Goal: Task Accomplishment & Management: Manage account settings

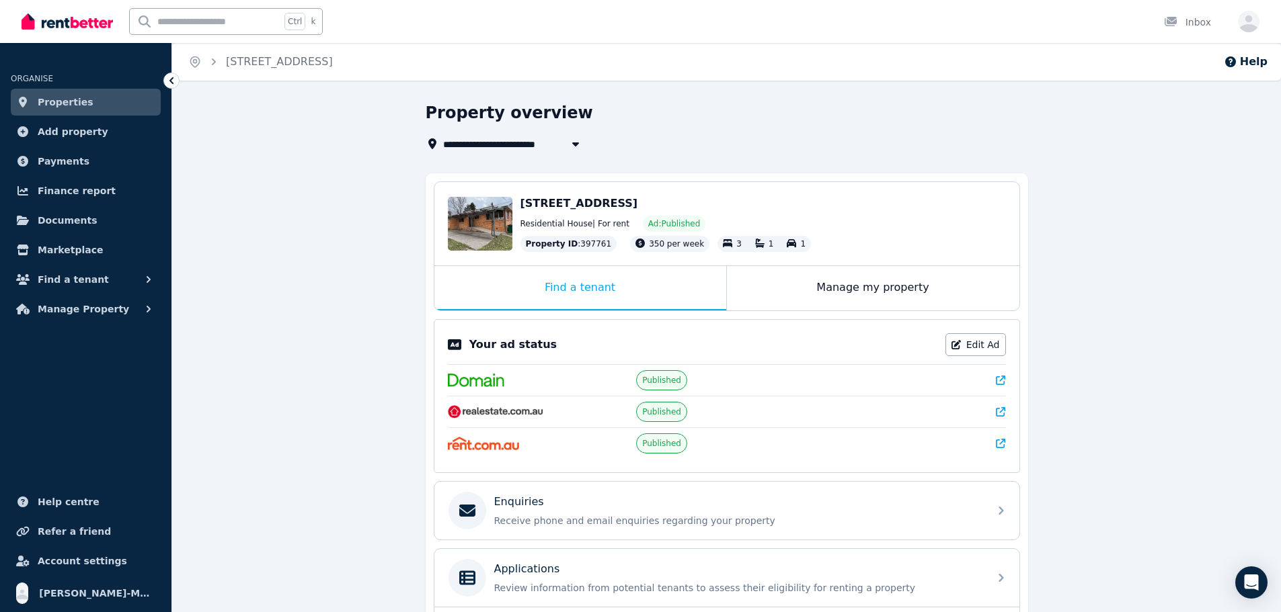
click at [85, 99] on link "Properties" at bounding box center [86, 102] width 150 height 27
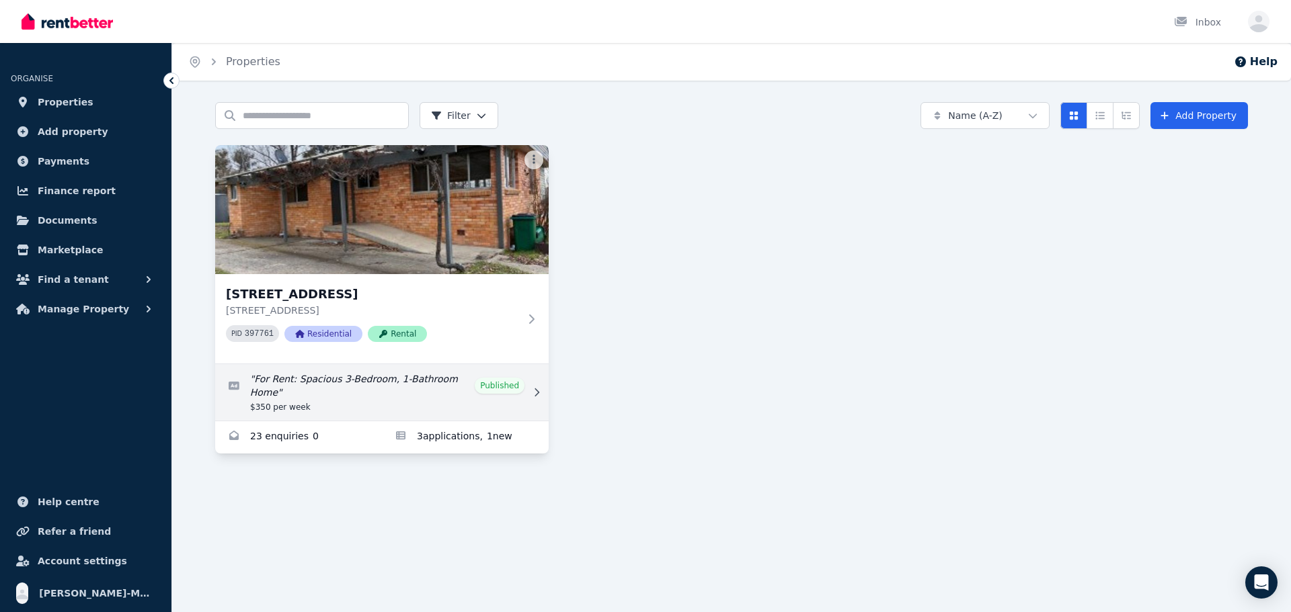
click at [404, 389] on link "Edit listing: For Rent: Spacious 3-Bedroom, 1-Bathroom Home" at bounding box center [381, 392] width 333 height 56
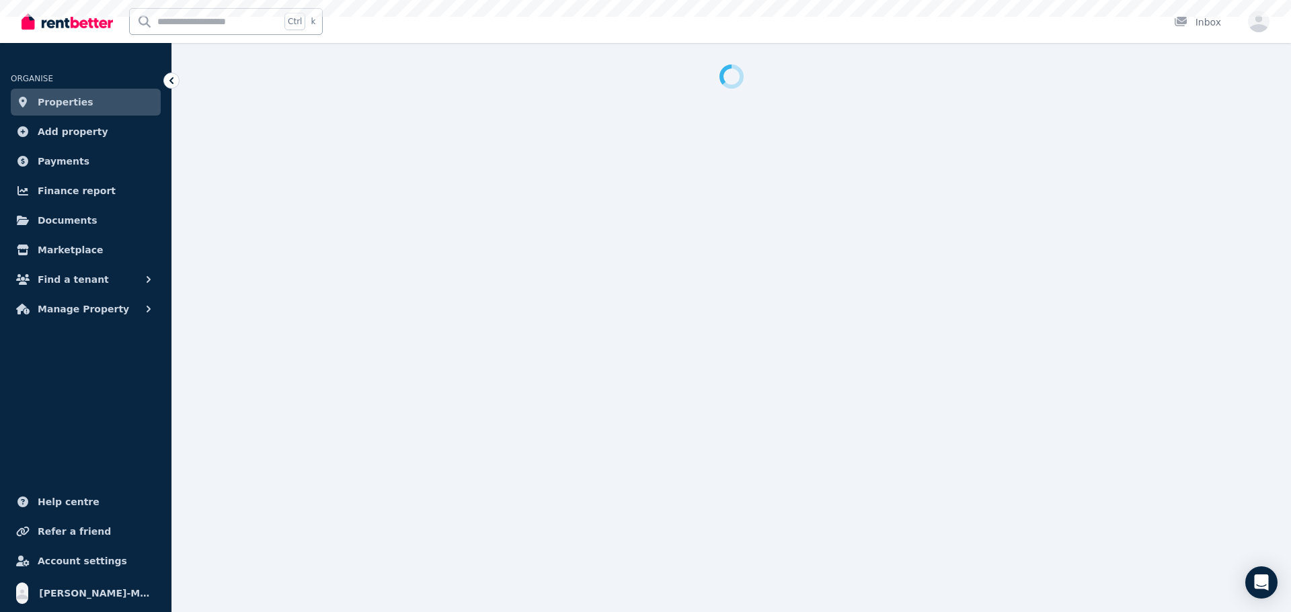
select select "**********"
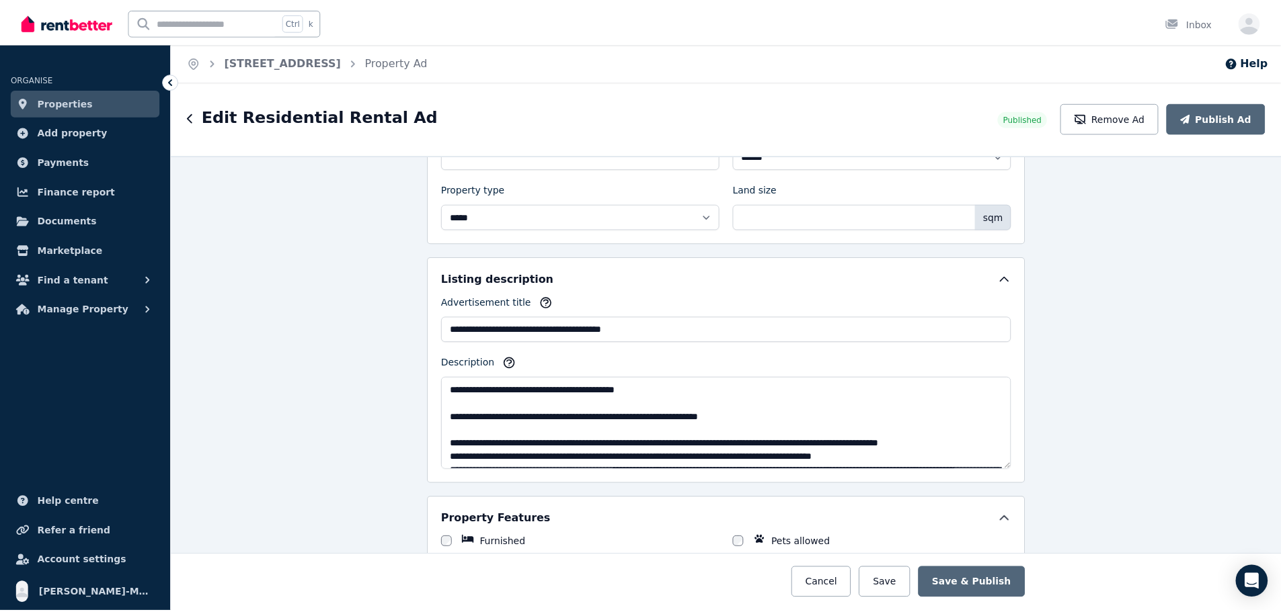
scroll to position [336, 0]
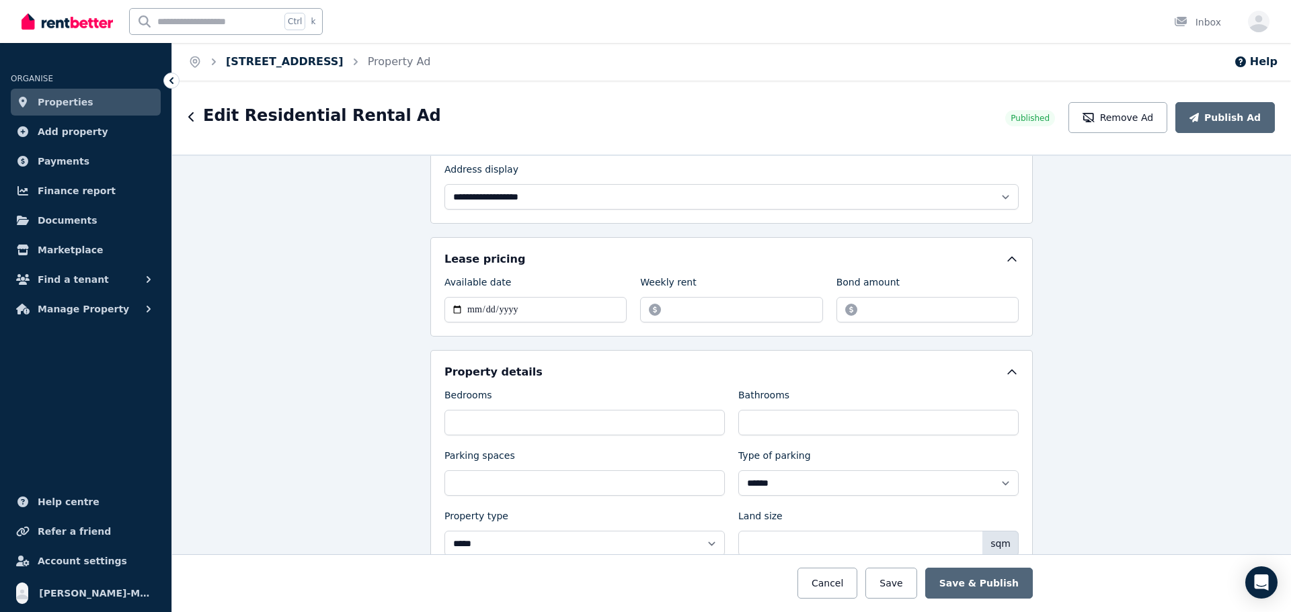
click at [307, 60] on link "[STREET_ADDRESS]" at bounding box center [285, 61] width 118 height 13
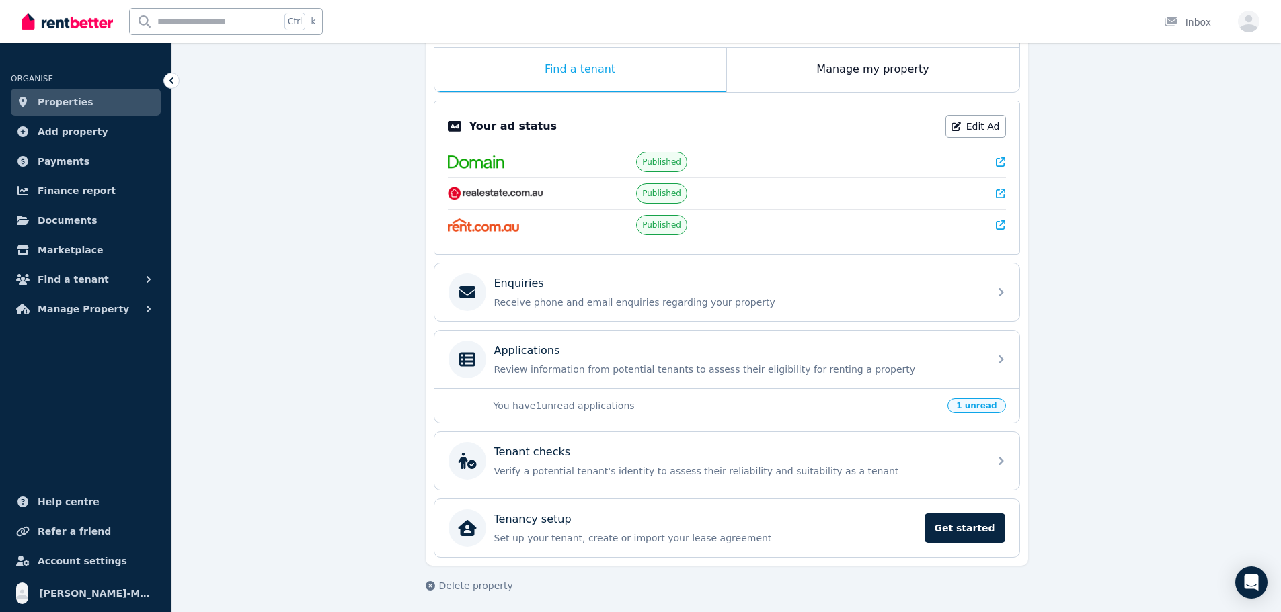
scroll to position [223, 0]
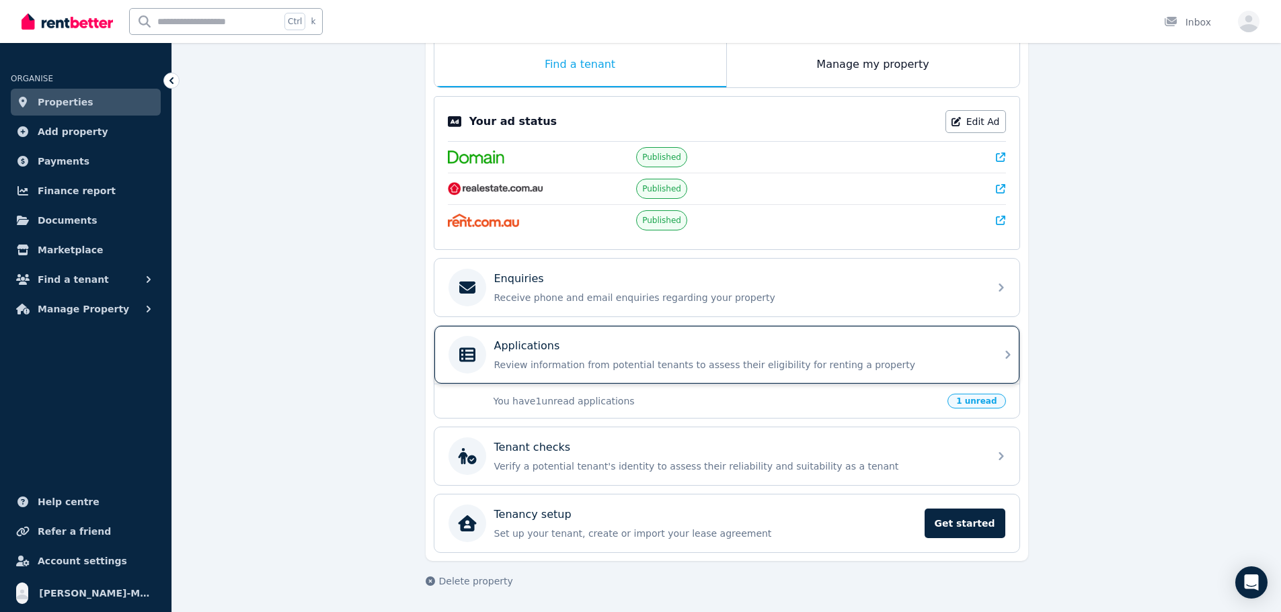
click at [821, 359] on p "Review information from potential tenants to assess their eligibility for renti…" at bounding box center [737, 364] width 487 height 13
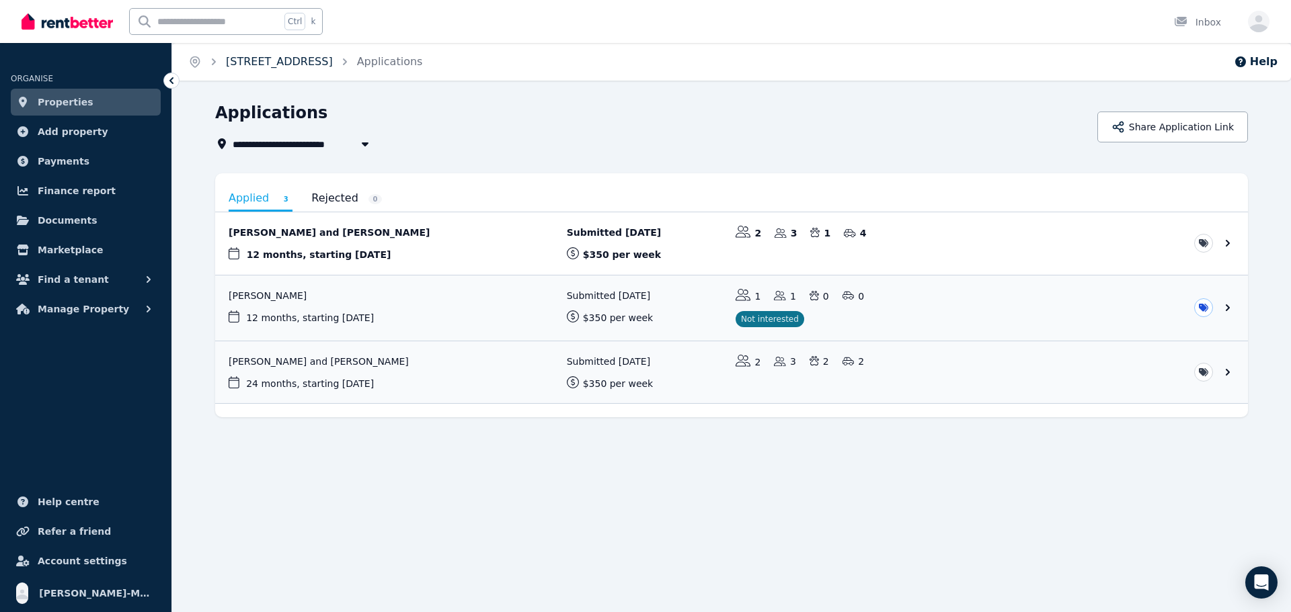
click at [298, 56] on link "[STREET_ADDRESS]" at bounding box center [279, 61] width 107 height 13
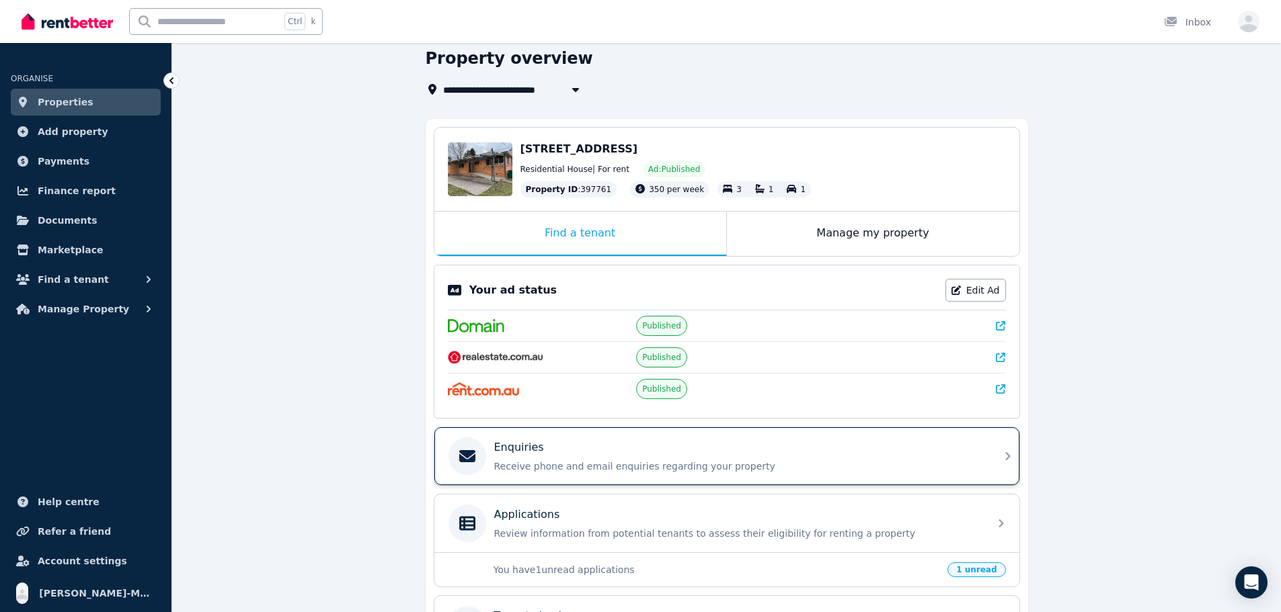
scroll to position [67, 0]
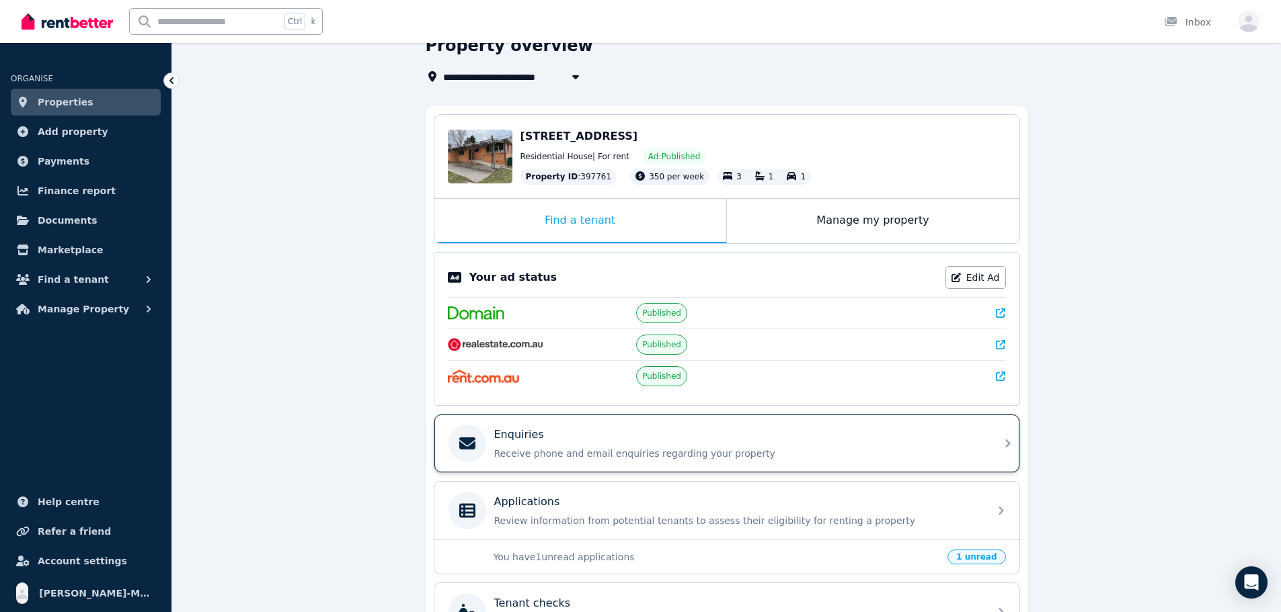
click at [802, 437] on div "Enquiries" at bounding box center [737, 435] width 487 height 16
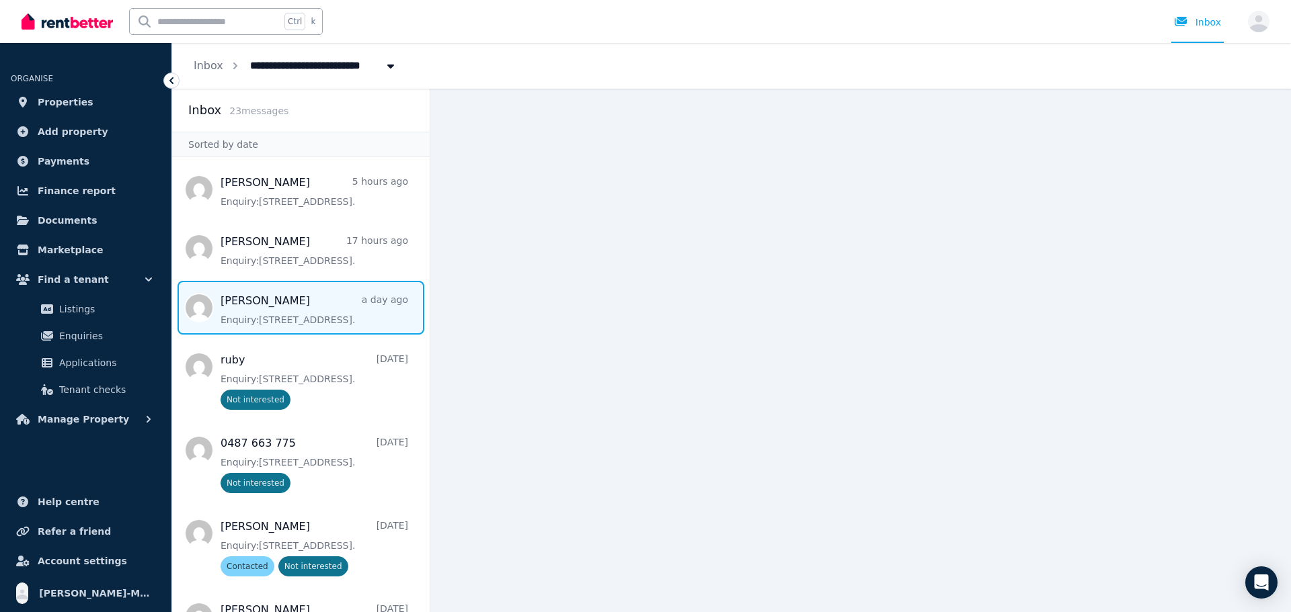
click at [317, 311] on span "Message list" at bounding box center [300, 308] width 257 height 54
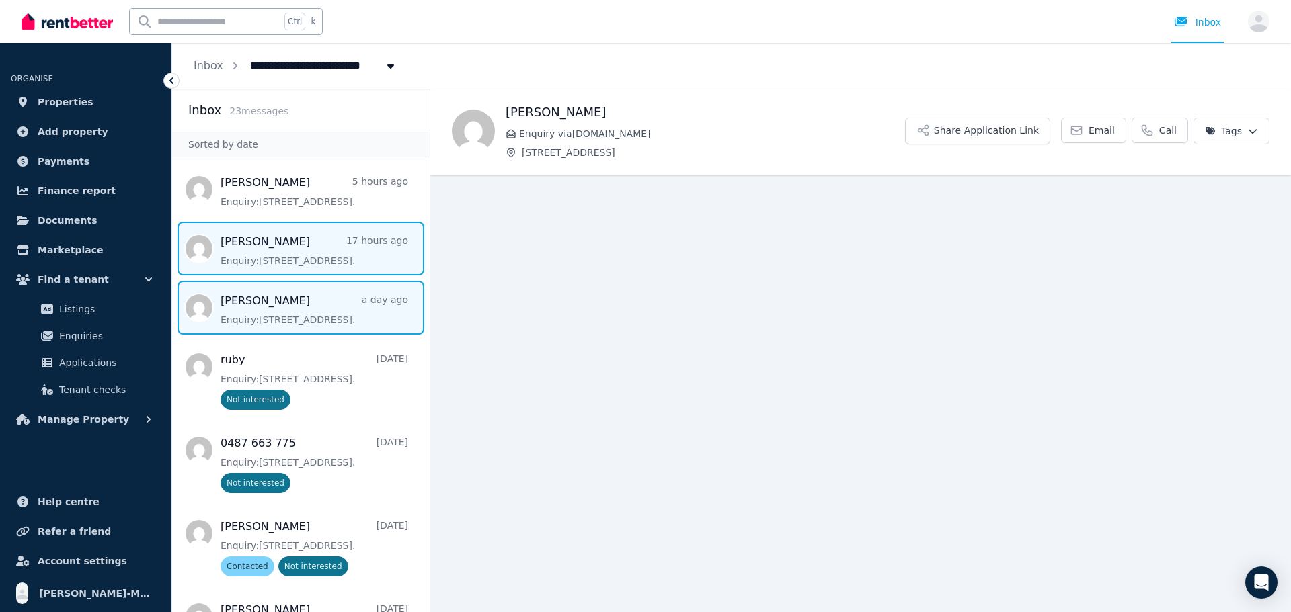
click at [315, 237] on span "Message list" at bounding box center [300, 249] width 257 height 54
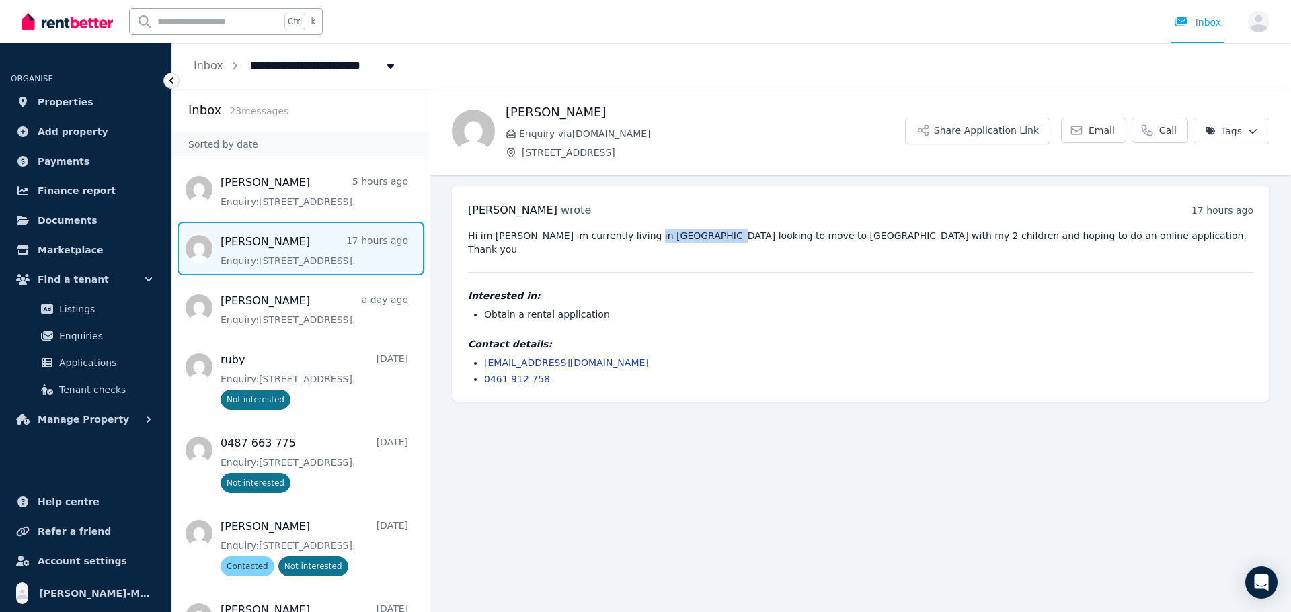
drag, startPoint x: 626, startPoint y: 236, endPoint x: 690, endPoint y: 235, distance: 64.5
click at [690, 235] on pre "Hi im sean witek im currently living in eastern Heights looking to move to gyra…" at bounding box center [860, 242] width 785 height 27
copy pre "eastern Heights"
click at [553, 358] on link "seanjwitek@hotmail.com" at bounding box center [566, 363] width 165 height 11
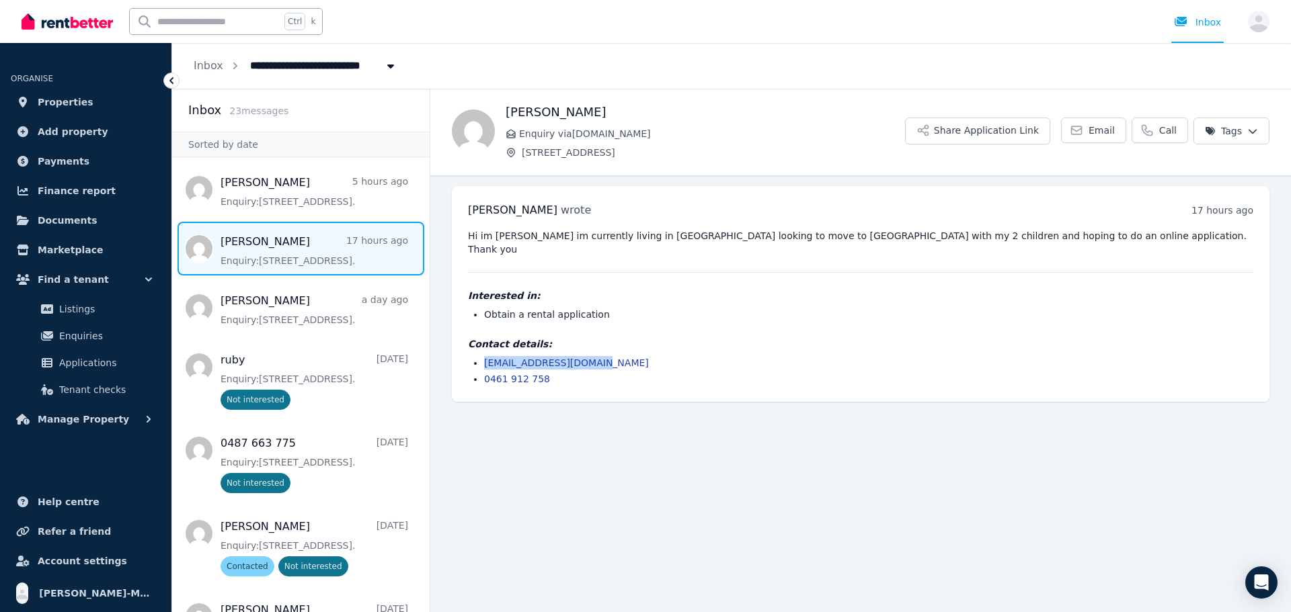
drag, startPoint x: 590, startPoint y: 349, endPoint x: 483, endPoint y: 346, distance: 107.6
click at [483, 356] on ul "seanjwitek@hotmail.com 0461 912 758" at bounding box center [860, 371] width 785 height 30
copy link "seanjwitek@hotmail.com"
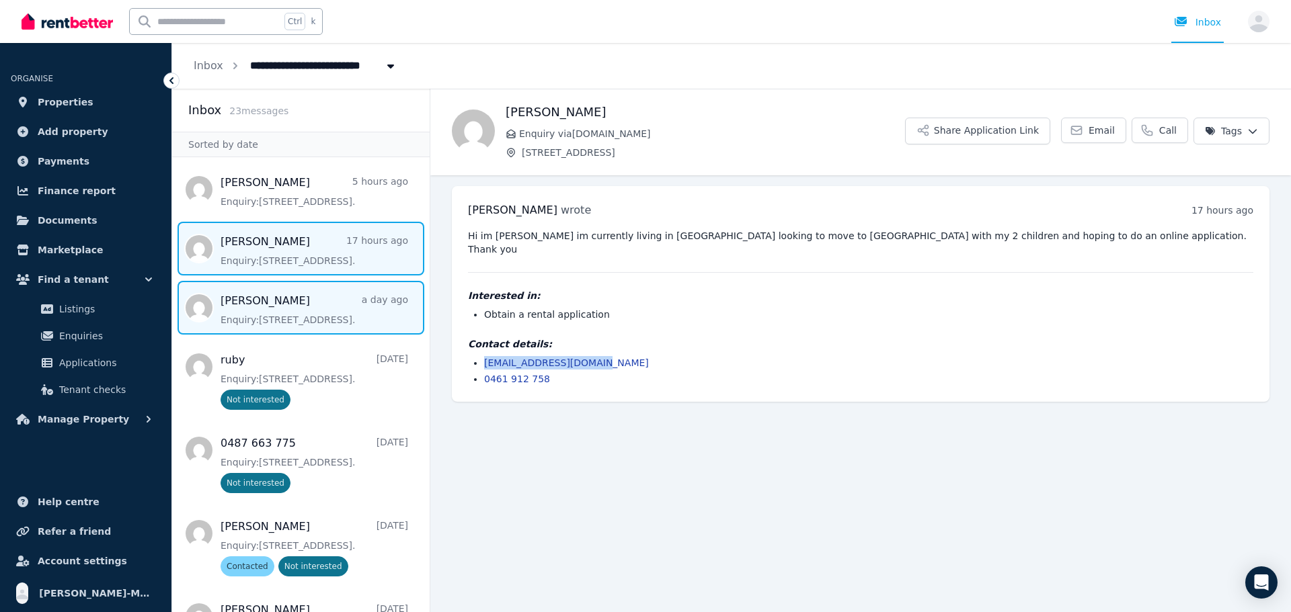
click at [310, 308] on span "Message list" at bounding box center [300, 308] width 257 height 54
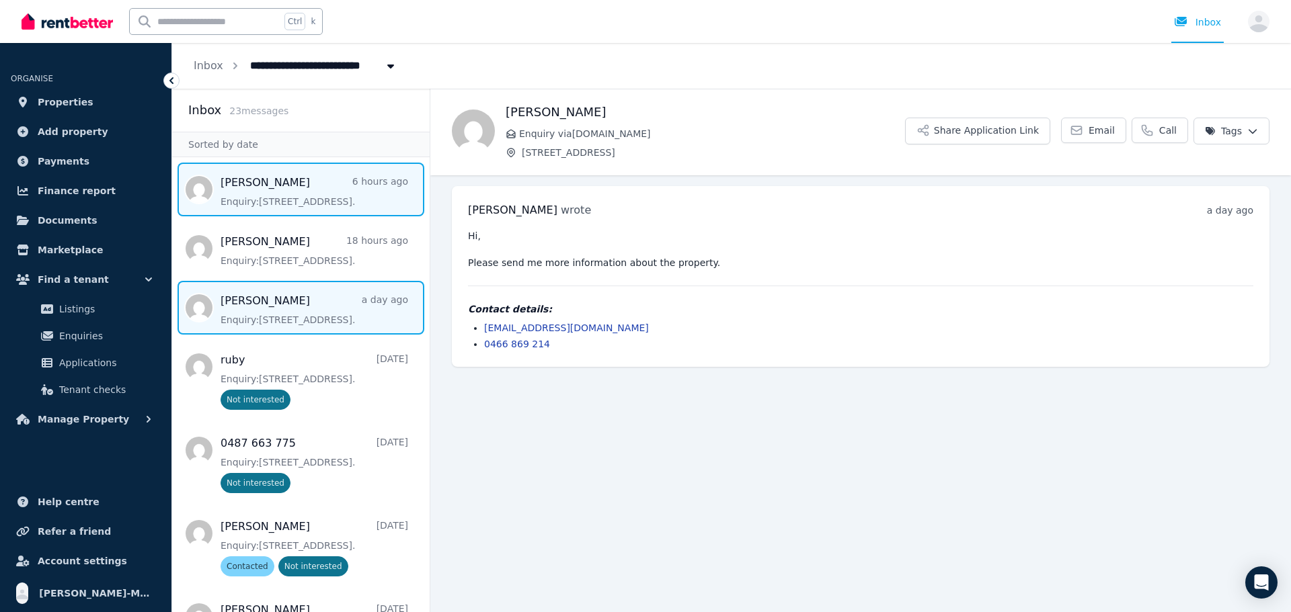
click at [298, 201] on span "Message list" at bounding box center [300, 190] width 257 height 54
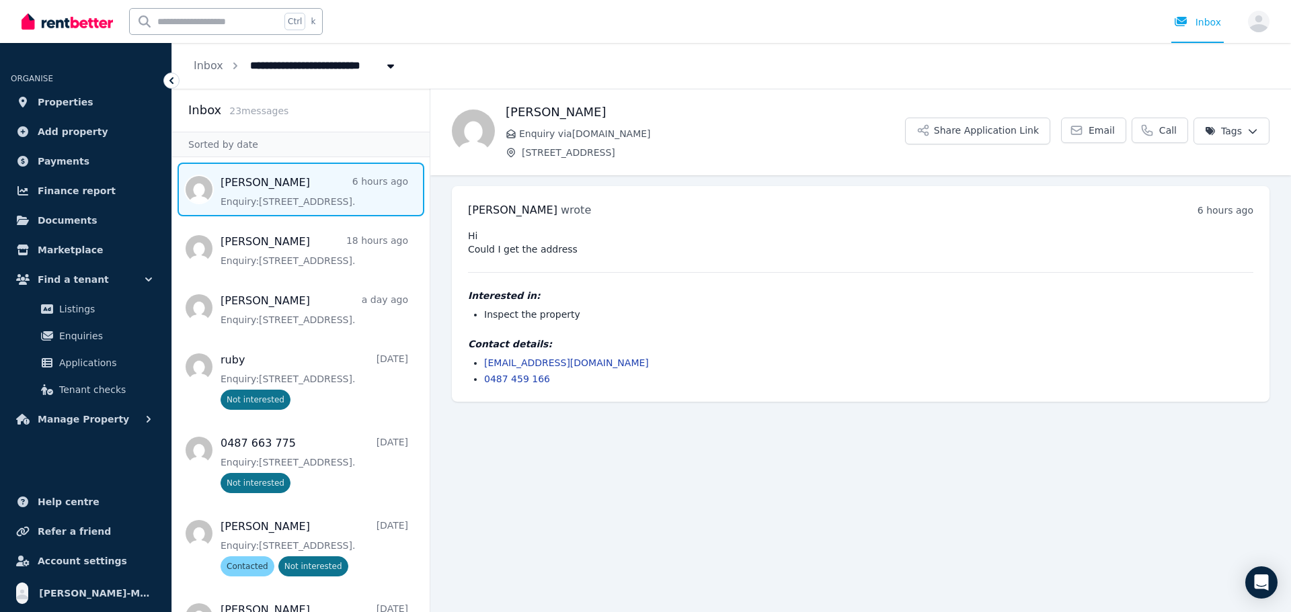
drag, startPoint x: 650, startPoint y: 157, endPoint x: 519, endPoint y: 155, distance: 131.1
click at [519, 155] on p "[STREET_ADDRESS]" at bounding box center [704, 152] width 399 height 13
copy span "[STREET_ADDRESS]"
click at [328, 200] on span "Message list" at bounding box center [300, 190] width 257 height 54
drag, startPoint x: 604, startPoint y: 364, endPoint x: 485, endPoint y: 358, distance: 119.2
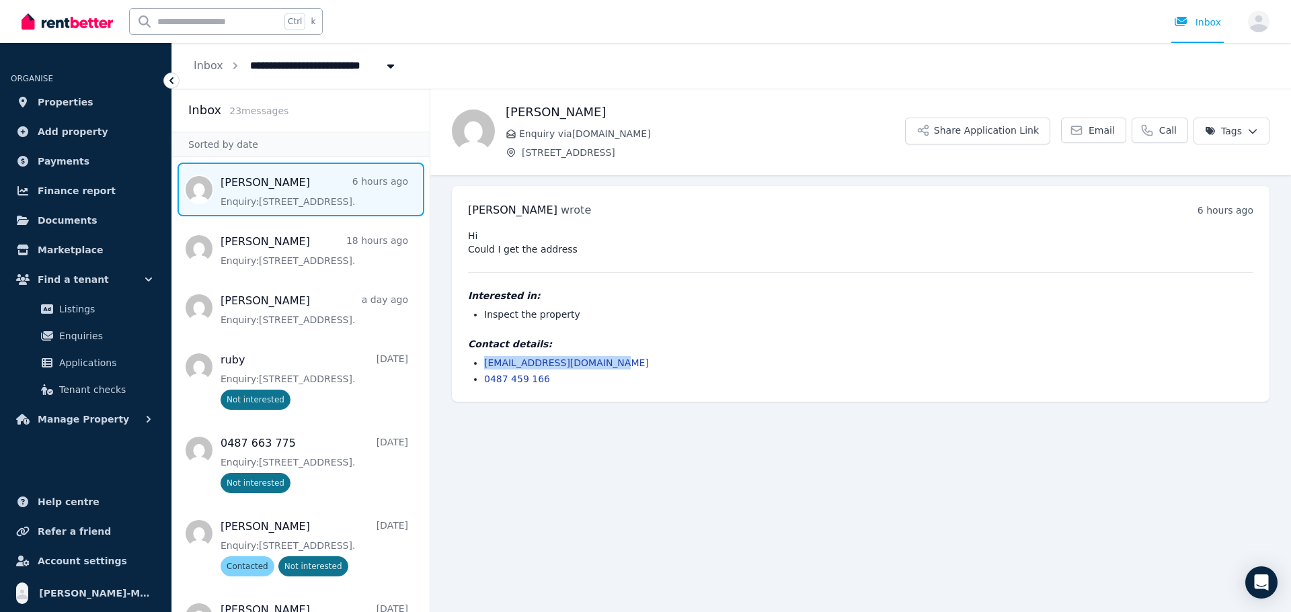
click at [485, 358] on li "blueystransport@gmail.com" at bounding box center [868, 362] width 769 height 13
copy link "blueystransport@gmail.com"
click at [296, 199] on span "Message list" at bounding box center [300, 190] width 257 height 54
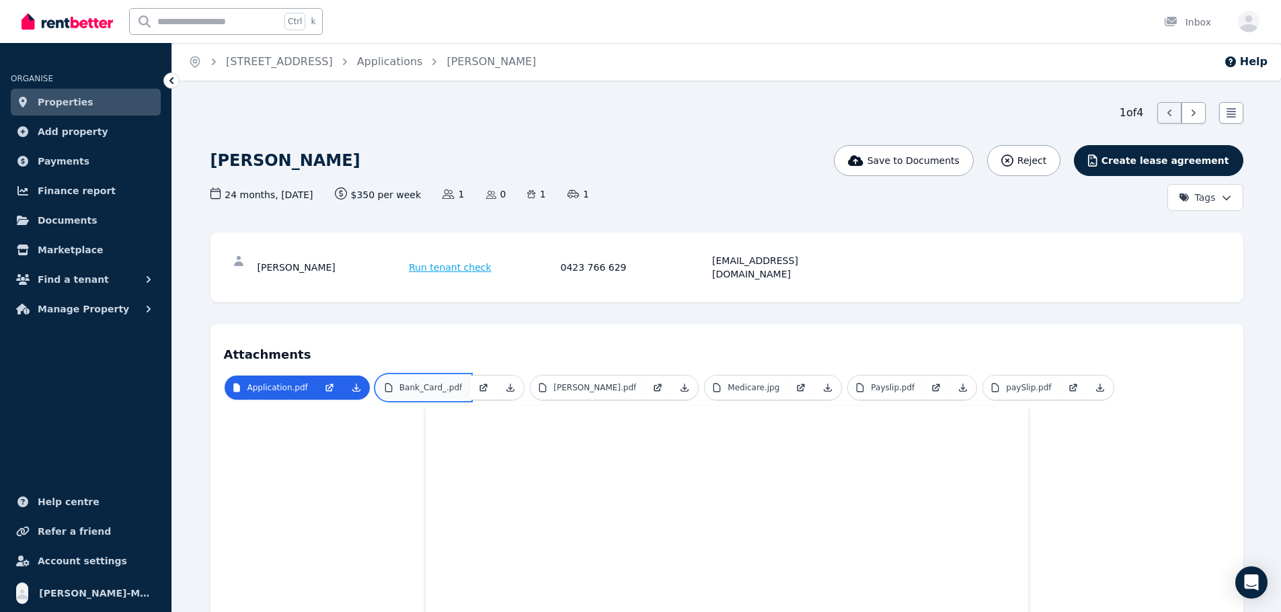
click at [440, 376] on link "Bank_Card_.pdf" at bounding box center [423, 388] width 94 height 24
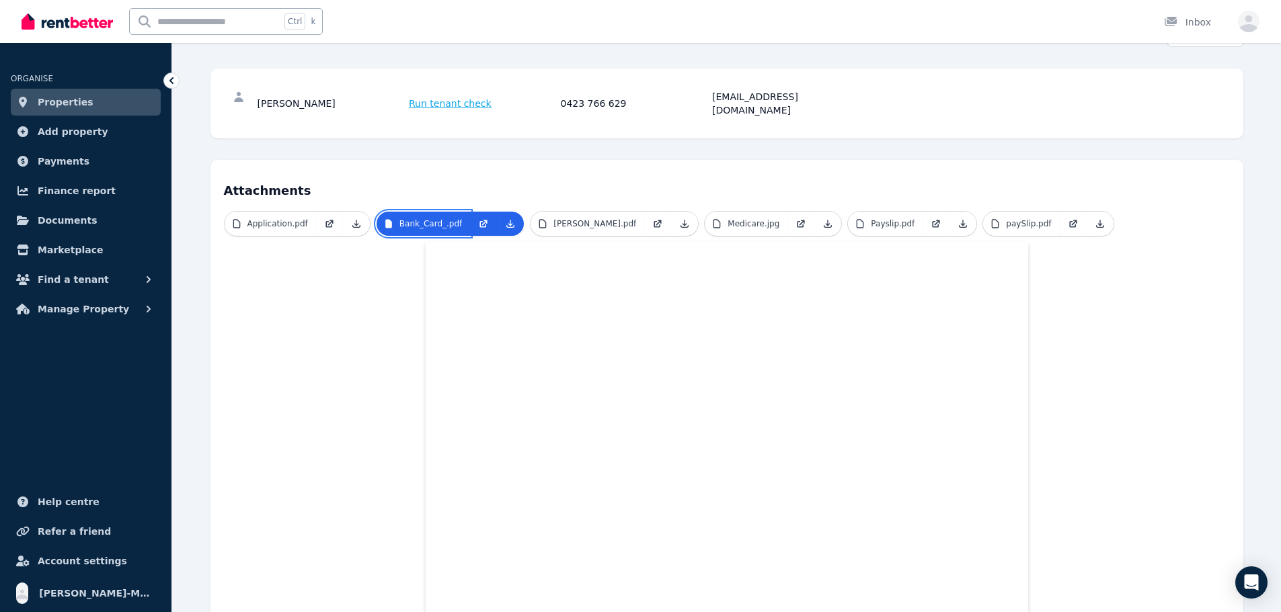
scroll to position [202, 0]
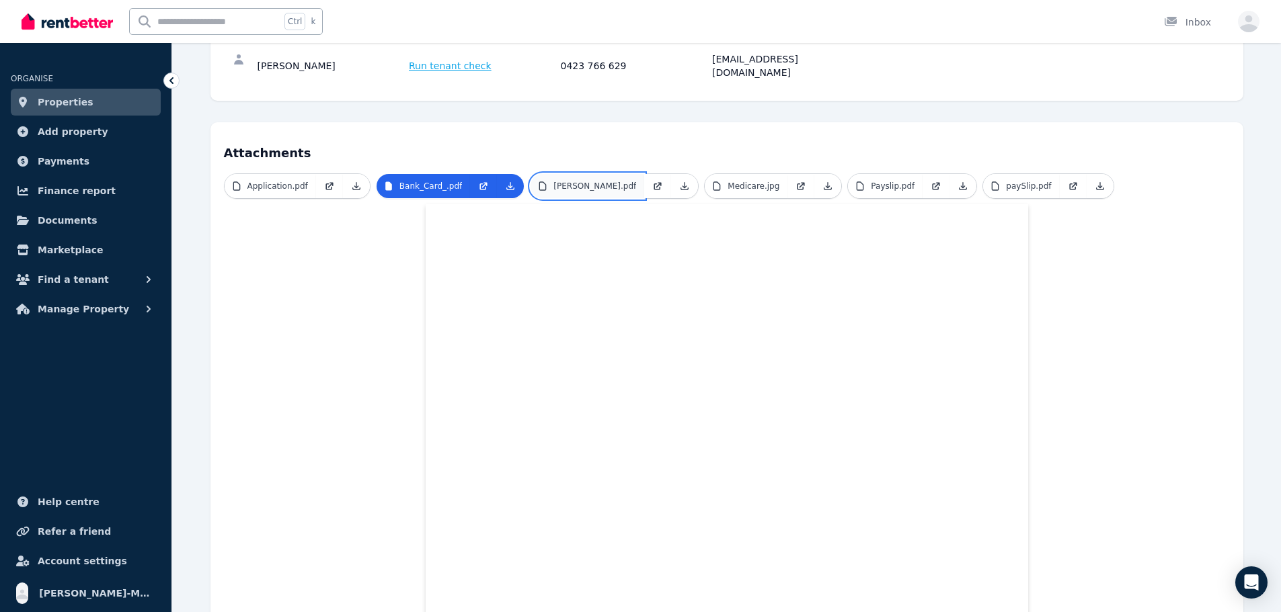
click at [586, 181] on p "[PERSON_NAME].pdf" at bounding box center [594, 186] width 83 height 11
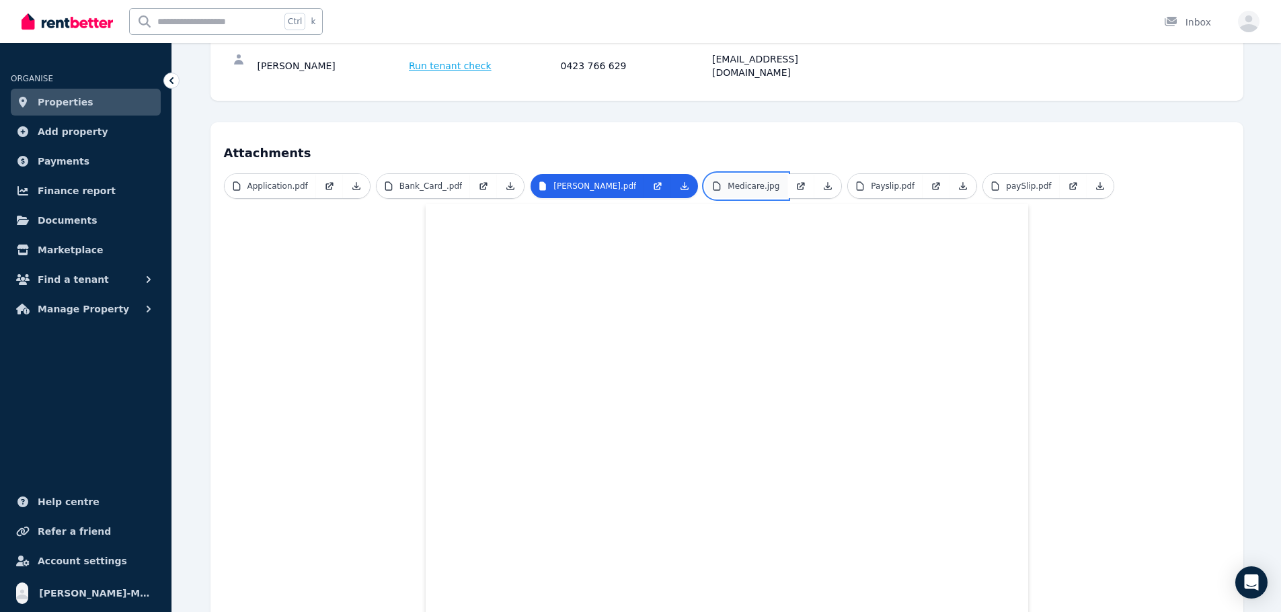
click at [753, 181] on p "Medicare.jpg" at bounding box center [753, 186] width 52 height 11
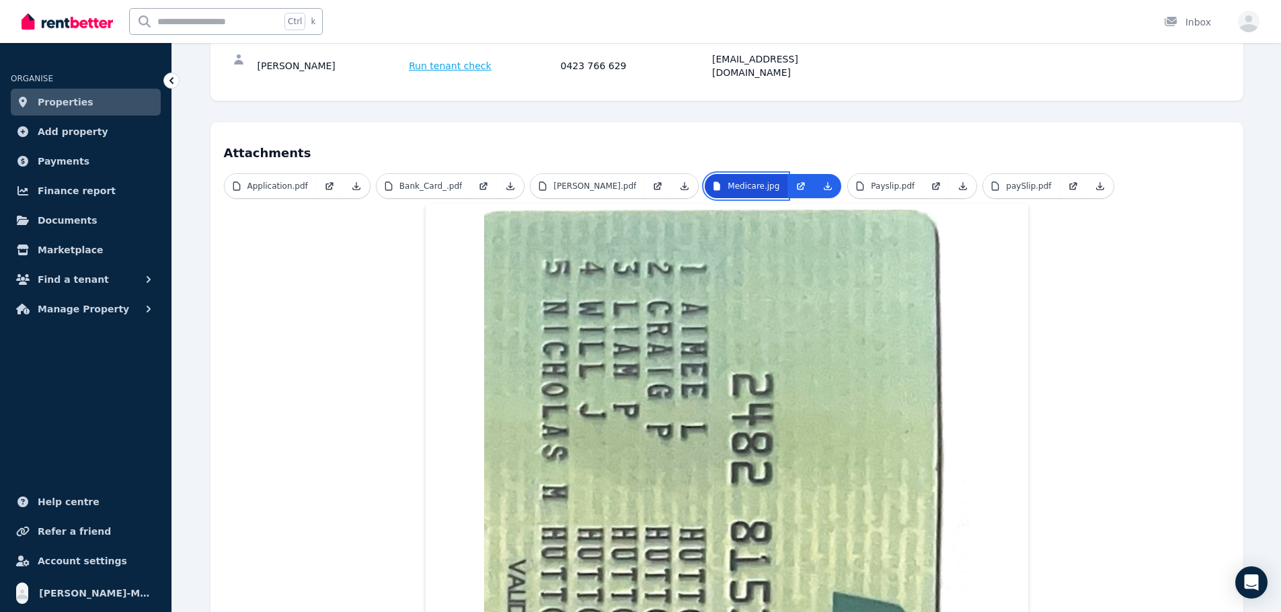
scroll to position [0, 0]
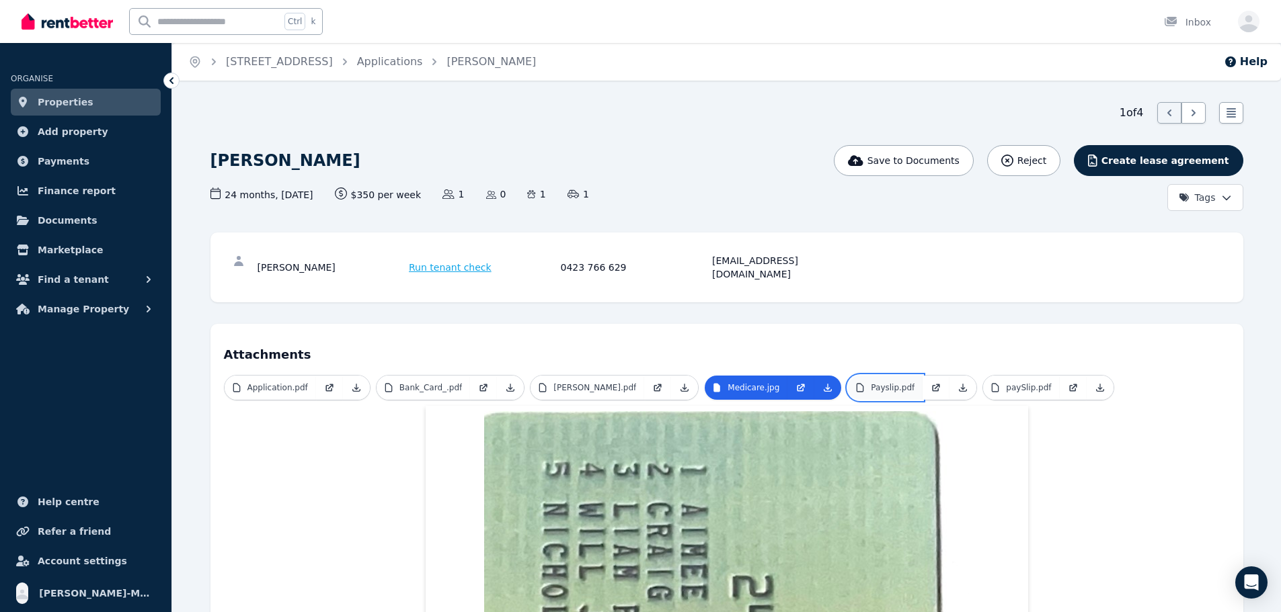
click at [901, 382] on p "Payslip.pdf" at bounding box center [892, 387] width 44 height 11
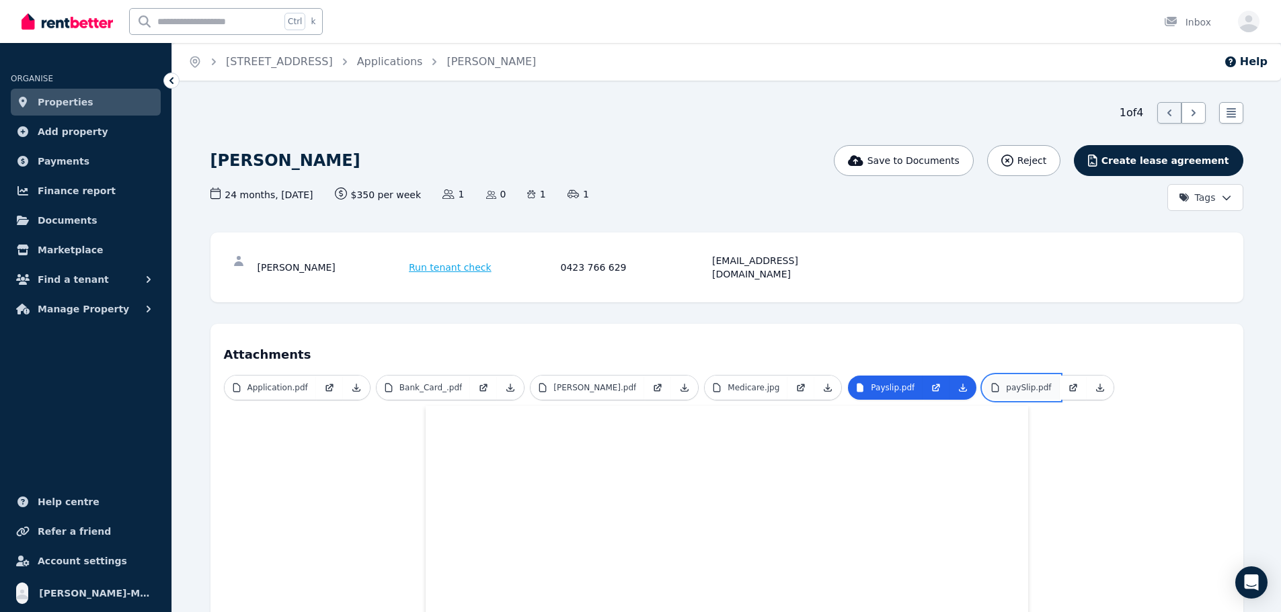
click at [1022, 382] on p "paySlip.pdf" at bounding box center [1028, 387] width 45 height 11
click at [286, 259] on div "[PERSON_NAME]" at bounding box center [331, 267] width 148 height 27
click at [281, 260] on div "[PERSON_NAME]" at bounding box center [331, 267] width 148 height 27
click at [87, 103] on link "Properties" at bounding box center [86, 102] width 150 height 27
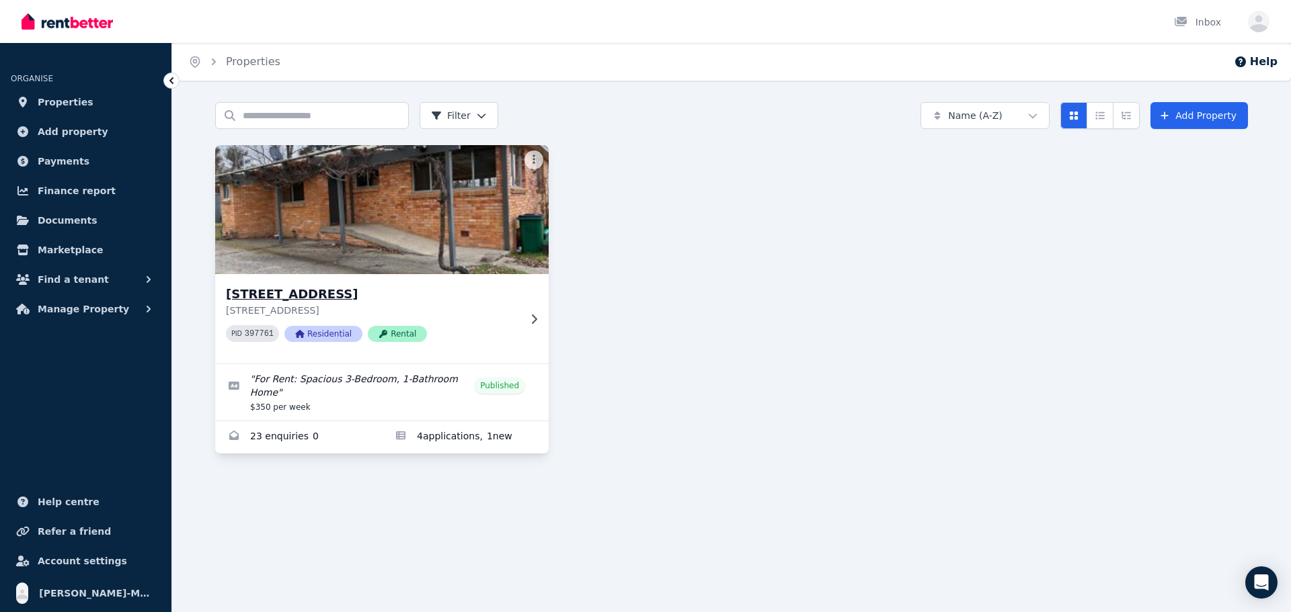
click at [445, 280] on div "[STREET_ADDRESS], Guyra [STREET_ADDRESS] PID 397761 Residential Rental" at bounding box center [381, 318] width 333 height 89
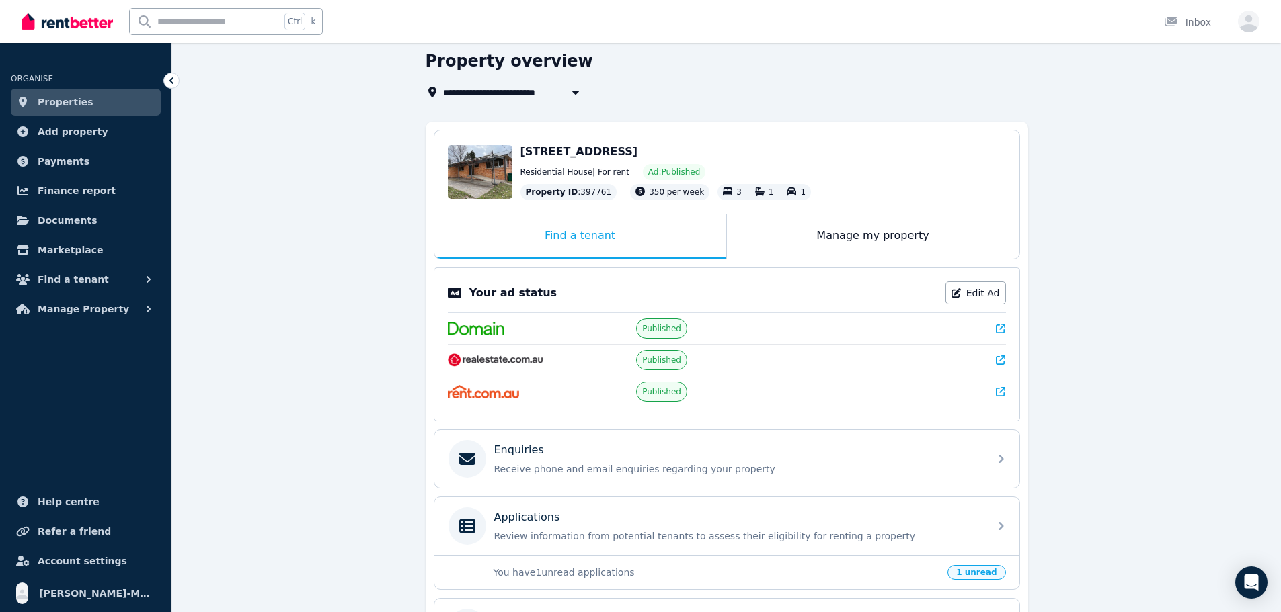
scroll to position [202, 0]
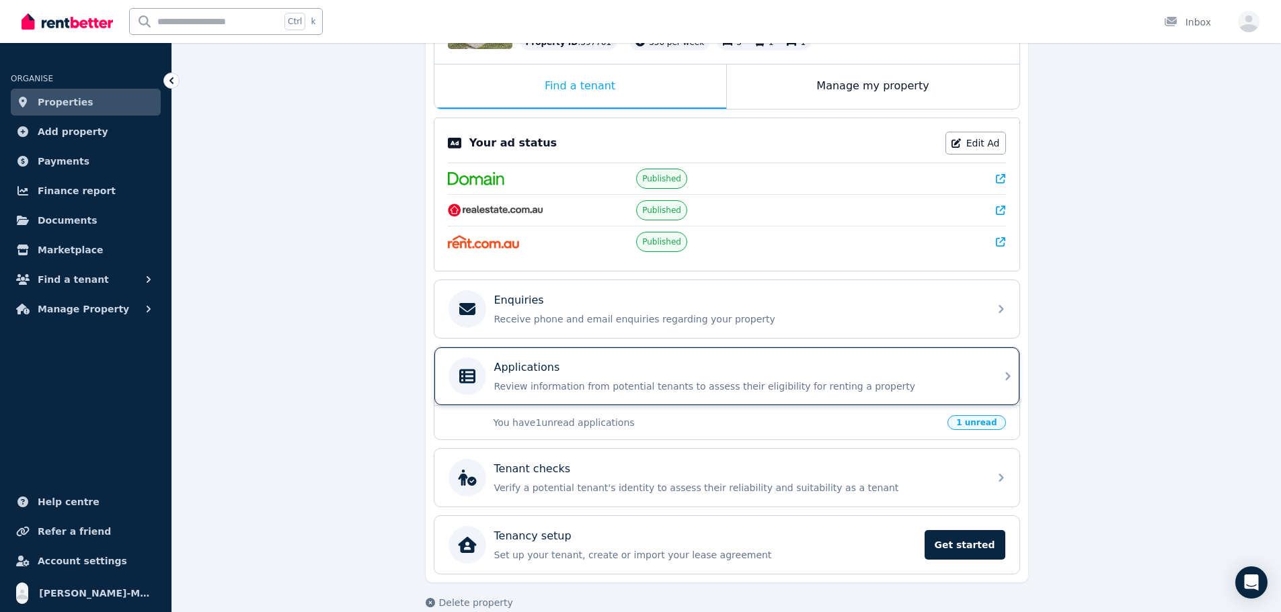
click at [714, 387] on p "Review information from potential tenants to assess their eligibility for renti…" at bounding box center [737, 386] width 487 height 13
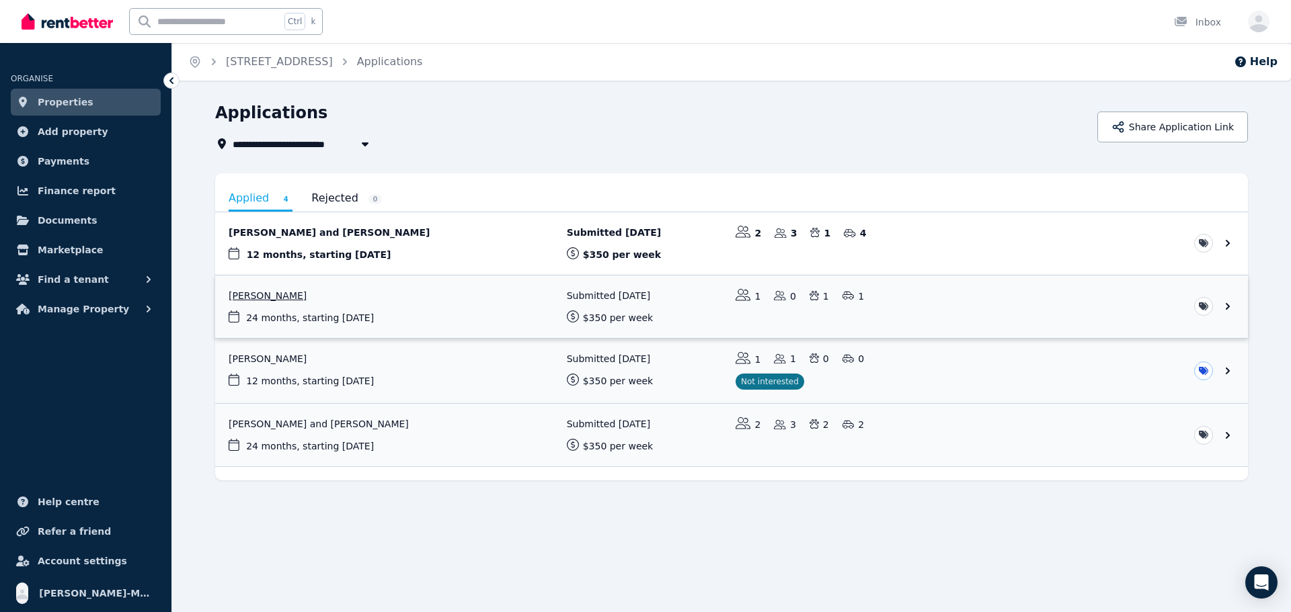
click at [650, 296] on link "View application: Craig Hutton" at bounding box center [731, 307] width 1032 height 63
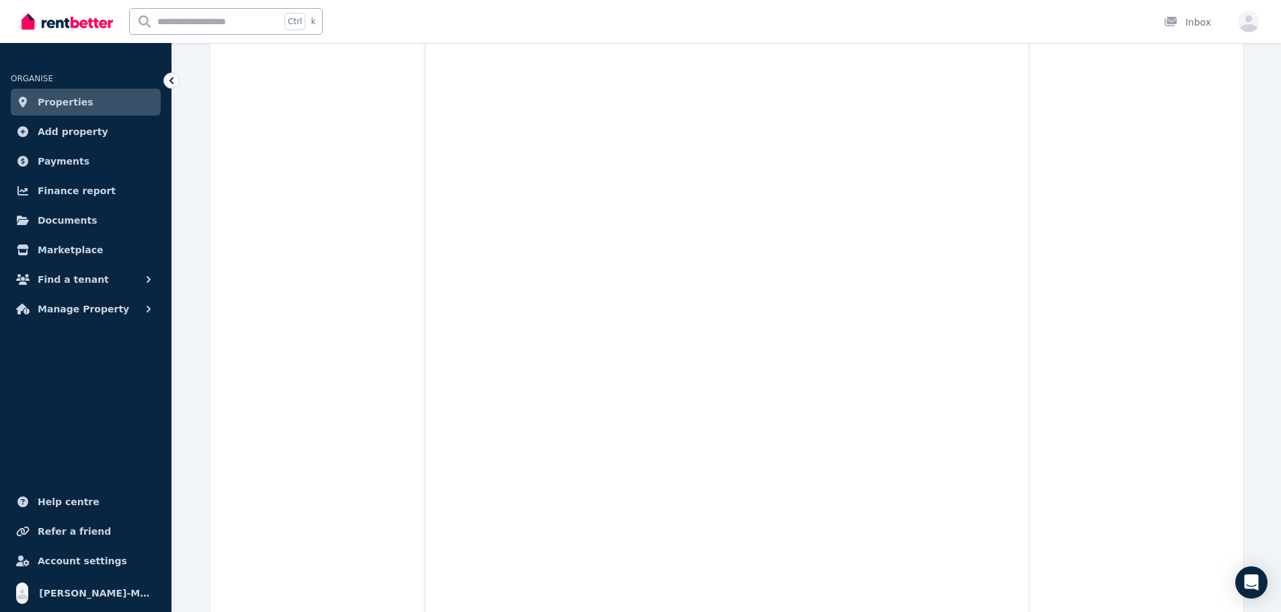
scroll to position [3563, 0]
